Goal: Book appointment/travel/reservation

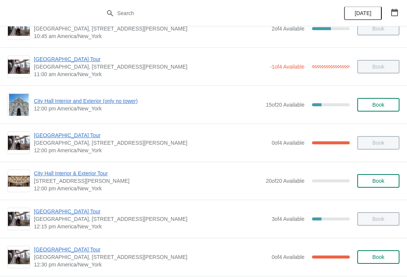
scroll to position [248, 0]
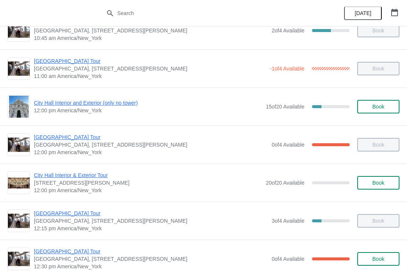
click at [324, 241] on div "[GEOGRAPHIC_DATA] [GEOGRAPHIC_DATA], [STREET_ADDRESS][PERSON_NAME] 12:30 pm [GE…" at bounding box center [203, 259] width 407 height 38
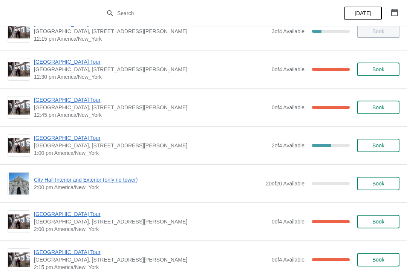
scroll to position [437, 0]
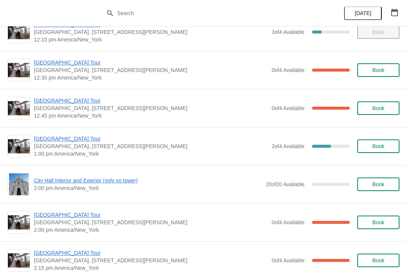
click at [77, 142] on span "[GEOGRAPHIC_DATA] Tour" at bounding box center [151, 139] width 234 height 8
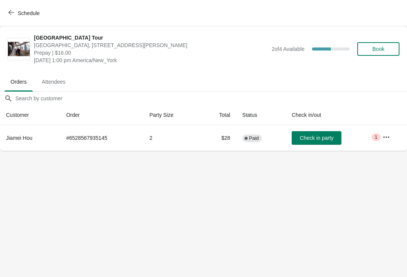
click at [386, 52] on button "Book" at bounding box center [378, 49] width 42 height 14
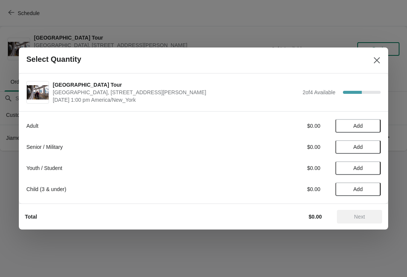
click at [369, 127] on span "Add" at bounding box center [358, 126] width 32 height 6
click at [367, 149] on span "Add" at bounding box center [358, 147] width 32 height 6
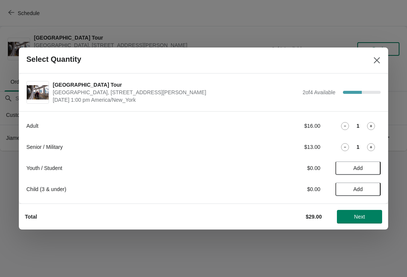
click at [368, 218] on span "Next" at bounding box center [359, 217] width 33 height 6
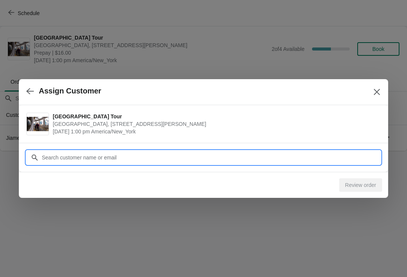
click at [222, 151] on div "Assign [GEOGRAPHIC_DATA], [STREET_ADDRESS][PERSON_NAME] [DATE] 1:00 pm America/…" at bounding box center [203, 151] width 407 height 0
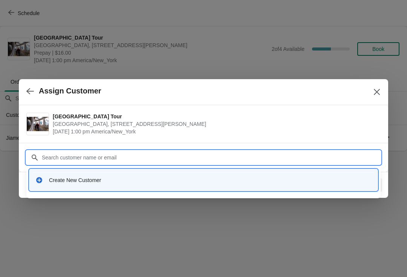
click at [159, 185] on div "Create New Customer" at bounding box center [203, 179] width 342 height 15
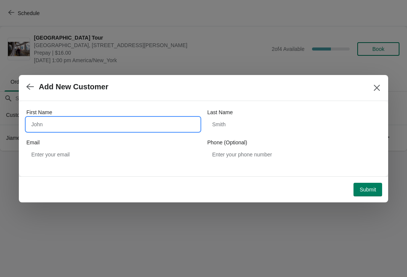
click at [116, 124] on input "First Name" at bounding box center [112, 124] width 173 height 14
type input "Jim"
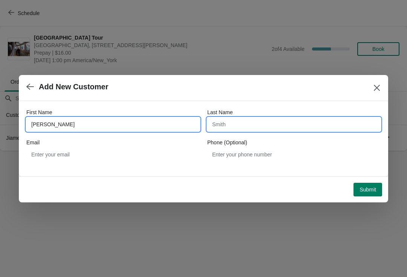
click at [264, 124] on input "Last Name" at bounding box center [293, 124] width 173 height 14
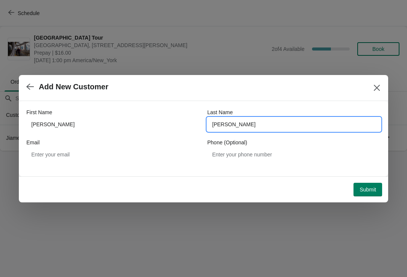
type input "randy"
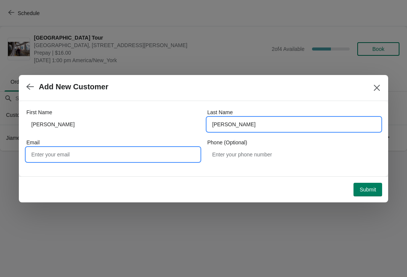
click at [113, 154] on input "Email" at bounding box center [112, 155] width 173 height 14
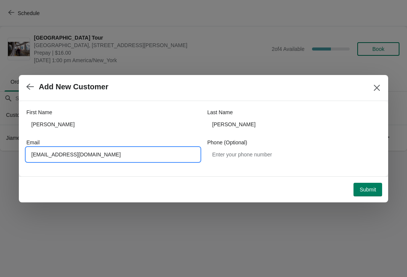
type input "lesnsmn2018@gmail.com"
click at [373, 190] on span "Submit" at bounding box center [367, 189] width 17 height 6
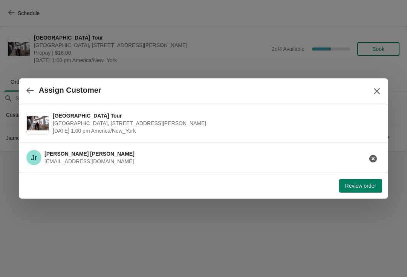
click at [357, 187] on span "Review order" at bounding box center [360, 186] width 31 height 6
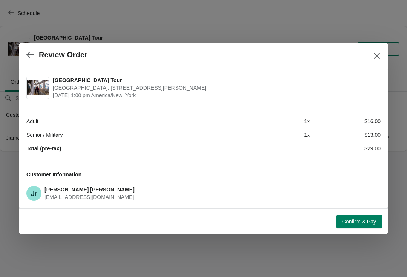
click at [376, 228] on button "Confirm & Pay" at bounding box center [359, 222] width 46 height 14
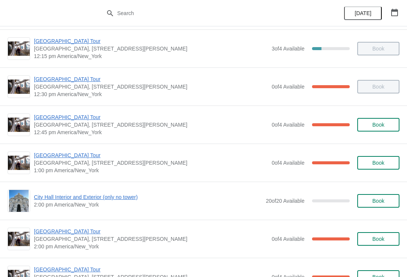
scroll to position [421, 0]
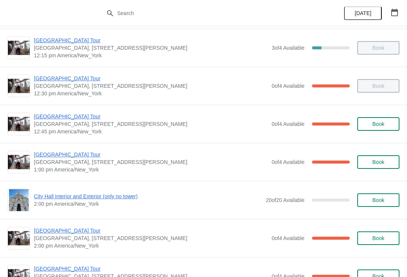
click at [84, 156] on span "[GEOGRAPHIC_DATA] Tour" at bounding box center [151, 155] width 234 height 8
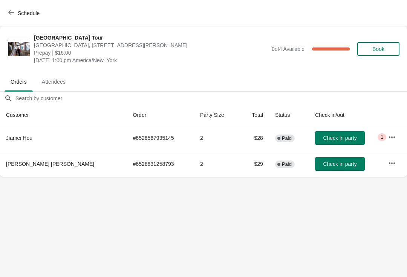
click at [14, 7] on button "Schedule" at bounding box center [25, 13] width 42 height 14
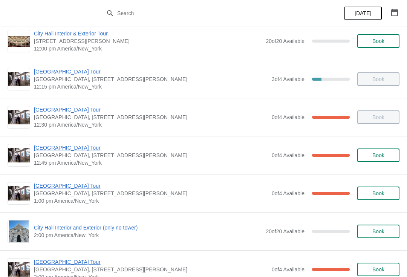
scroll to position [385, 0]
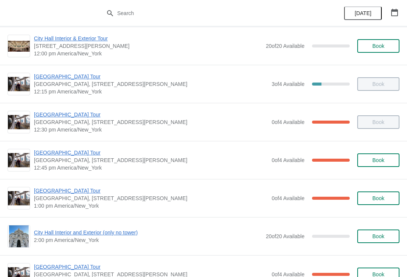
click at [69, 190] on span "[GEOGRAPHIC_DATA] Tour" at bounding box center [151, 191] width 234 height 8
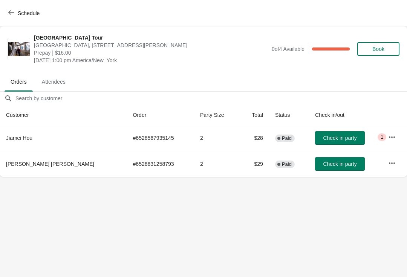
scroll to position [0, 0]
click at [337, 142] on button "Check in party" at bounding box center [340, 138] width 50 height 14
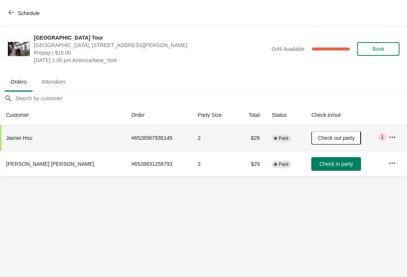
click at [21, 11] on span "Schedule" at bounding box center [29, 13] width 22 height 6
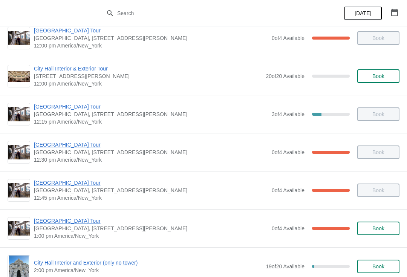
scroll to position [354, 0]
